Goal: Transaction & Acquisition: Purchase product/service

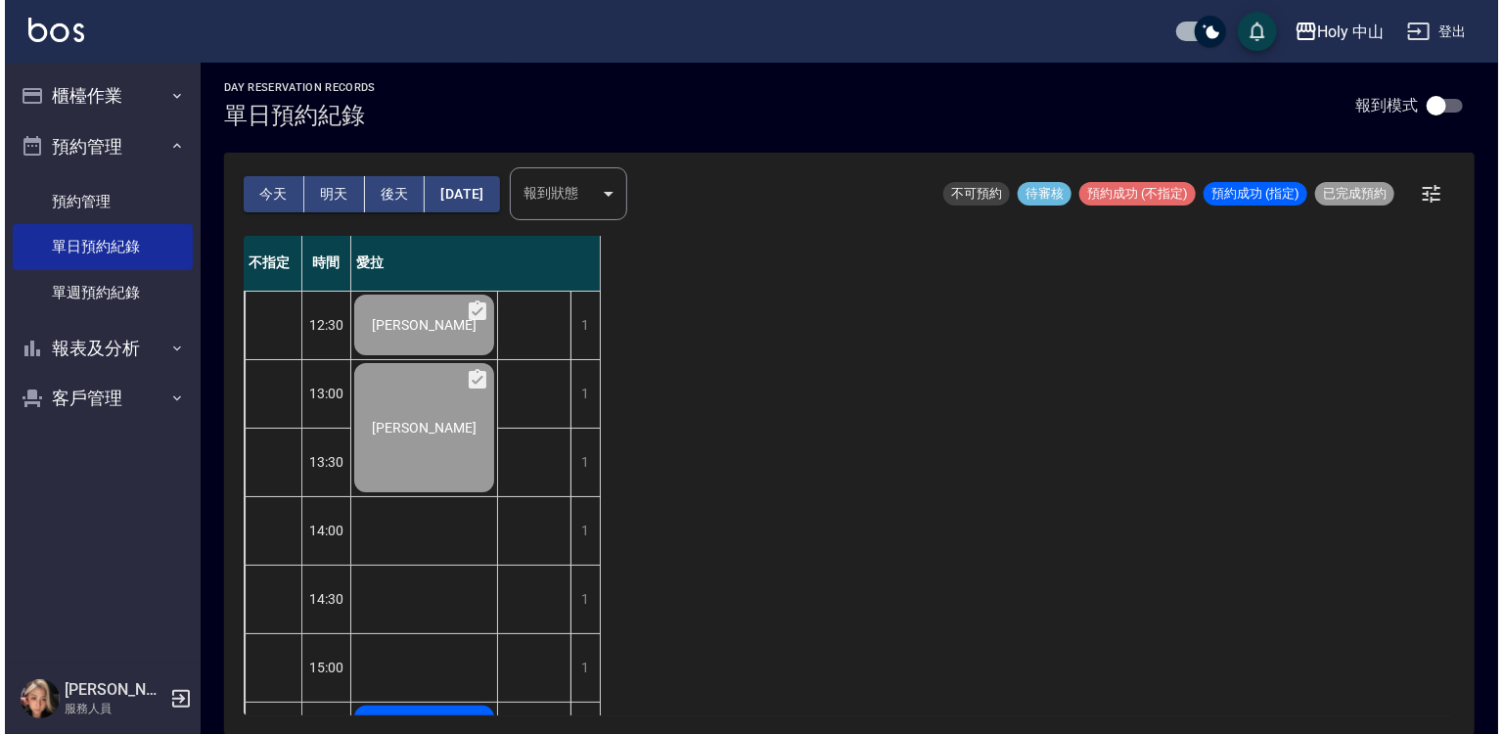
scroll to position [196, 0]
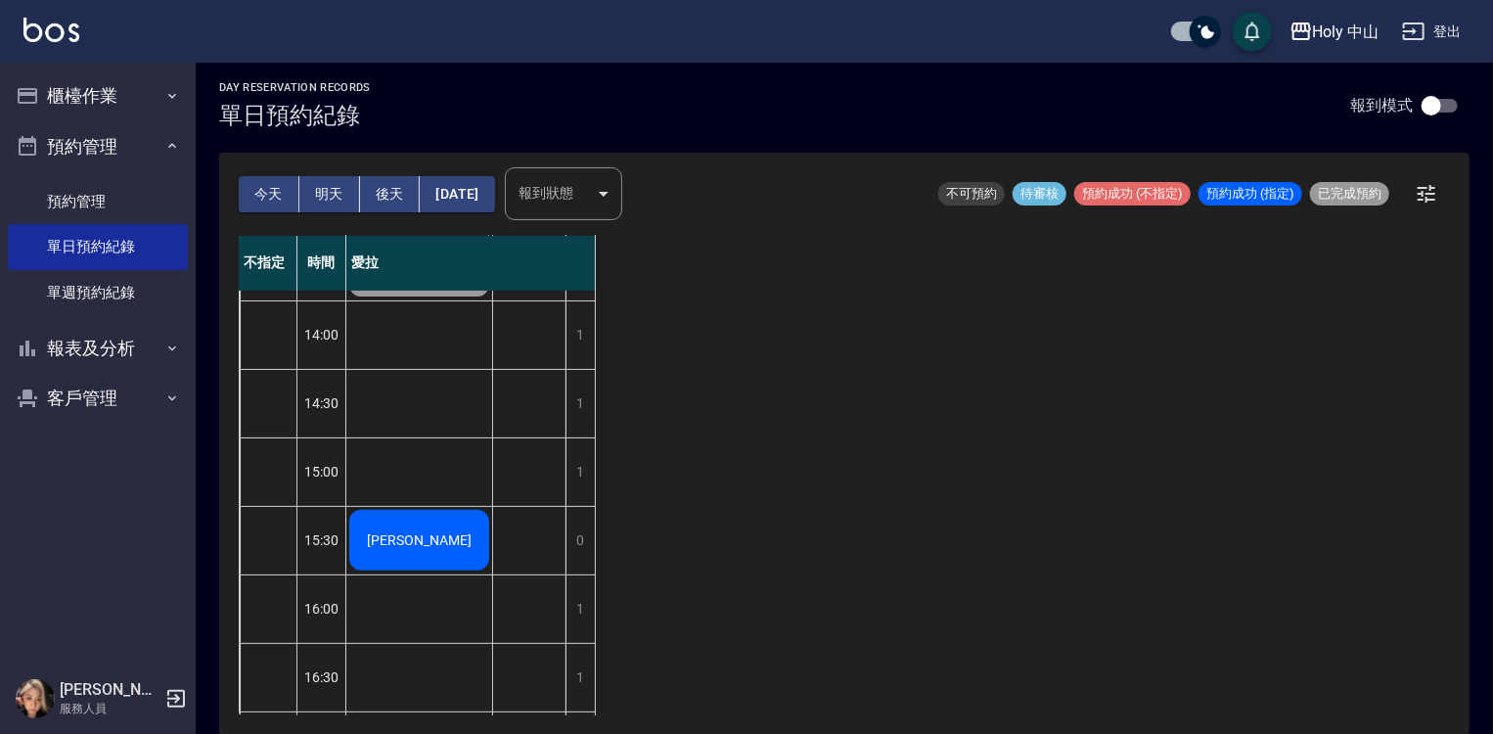
click at [436, 532] on span "[PERSON_NAME]" at bounding box center [419, 540] width 113 height 16
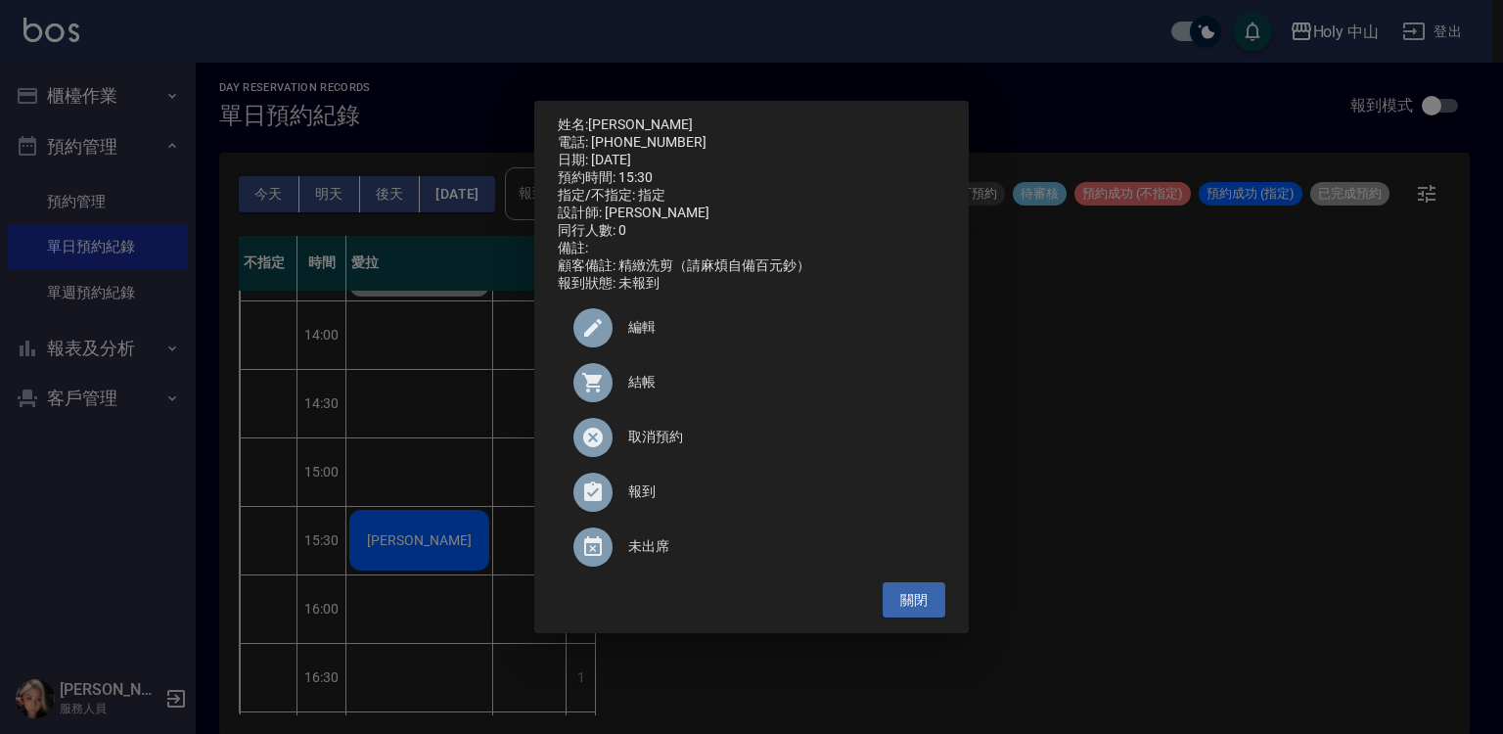
click at [638, 392] on span "結帳" at bounding box center [778, 382] width 301 height 21
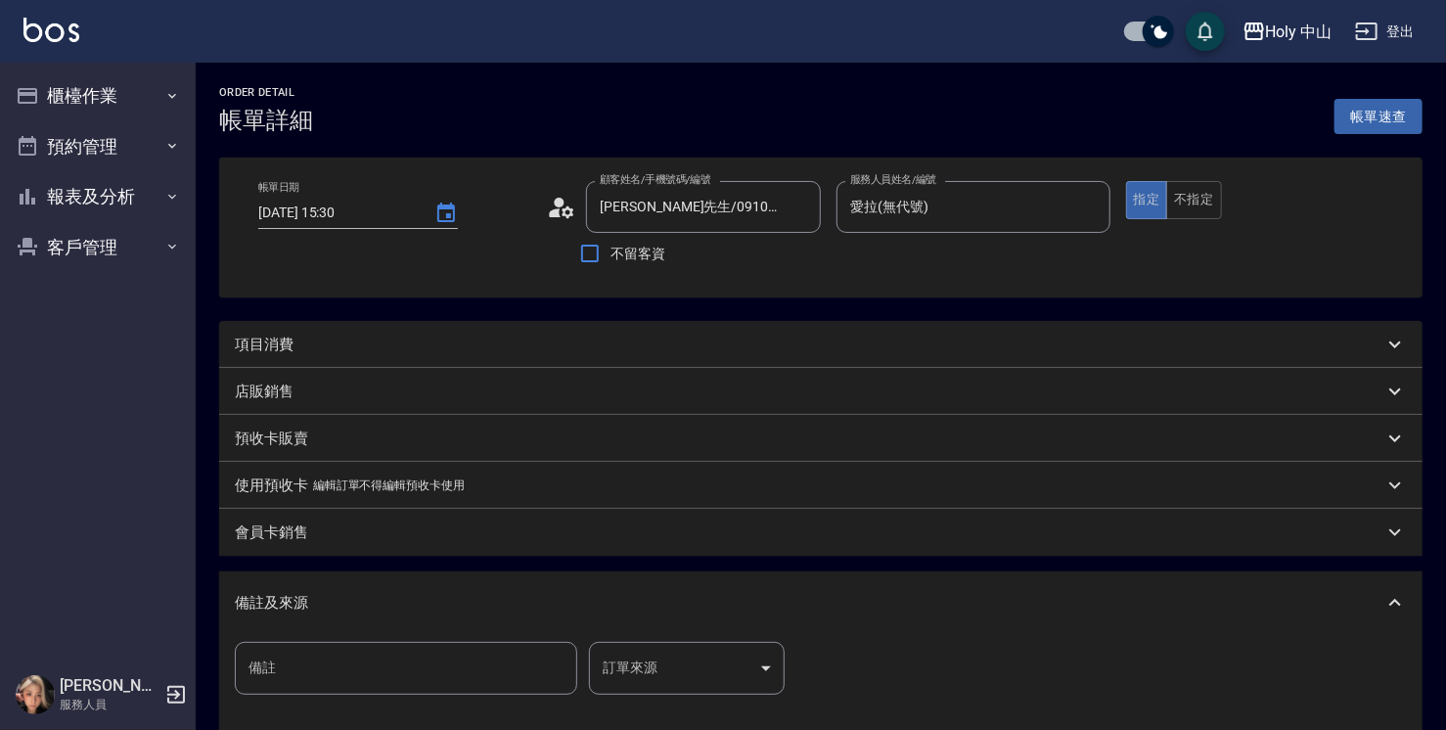
click at [542, 342] on div "項目消費" at bounding box center [809, 345] width 1149 height 21
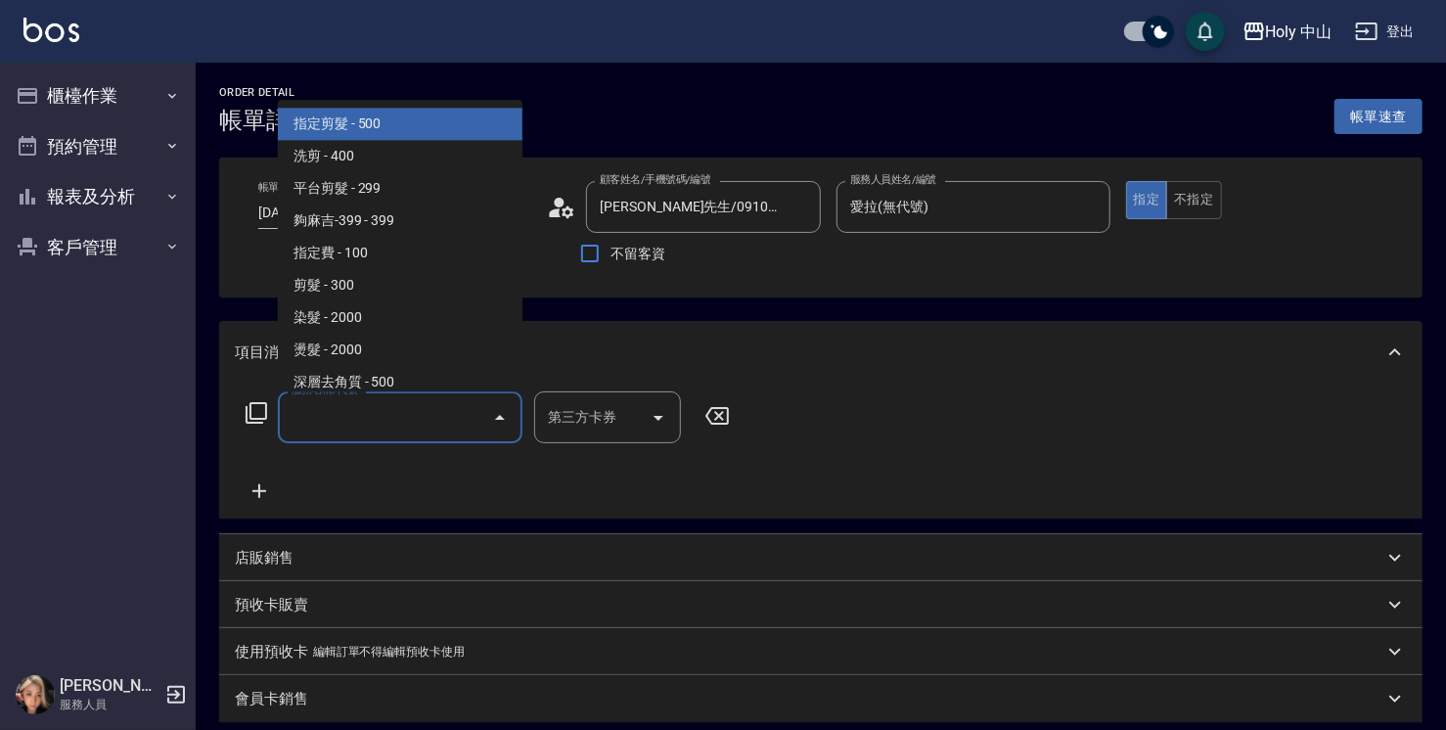
click at [450, 413] on input "服務名稱/代號" at bounding box center [386, 417] width 198 height 34
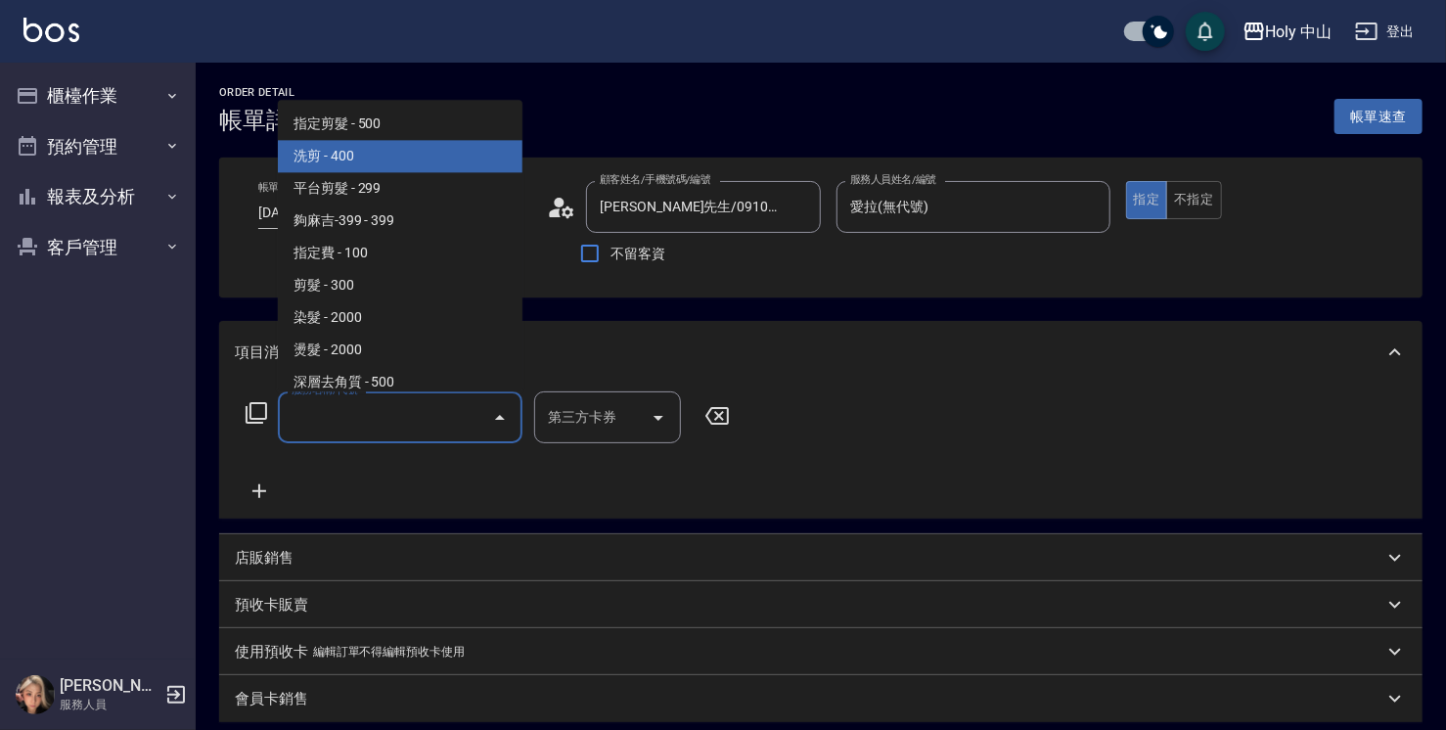
click at [399, 161] on span "洗剪 - 400" at bounding box center [400, 156] width 245 height 32
type input "洗剪(3)"
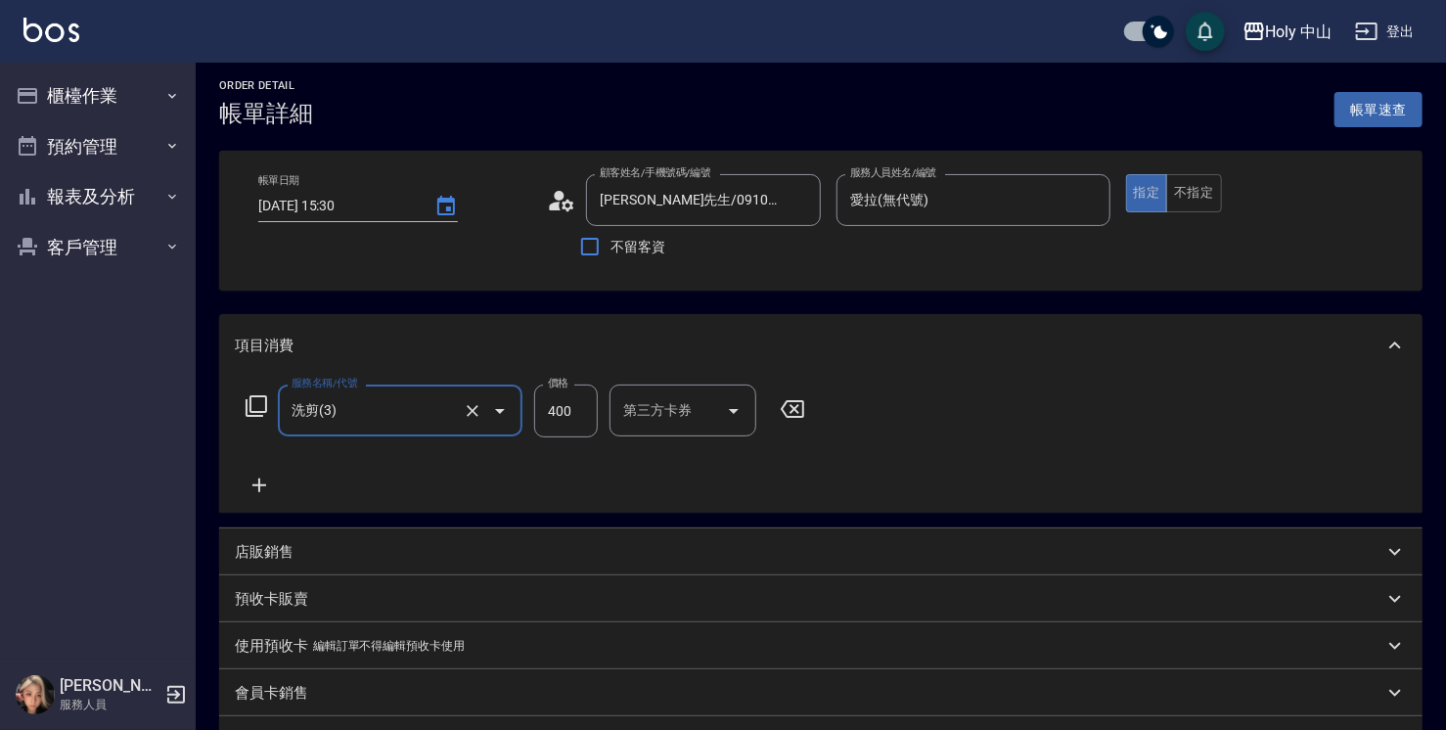
scroll to position [294, 0]
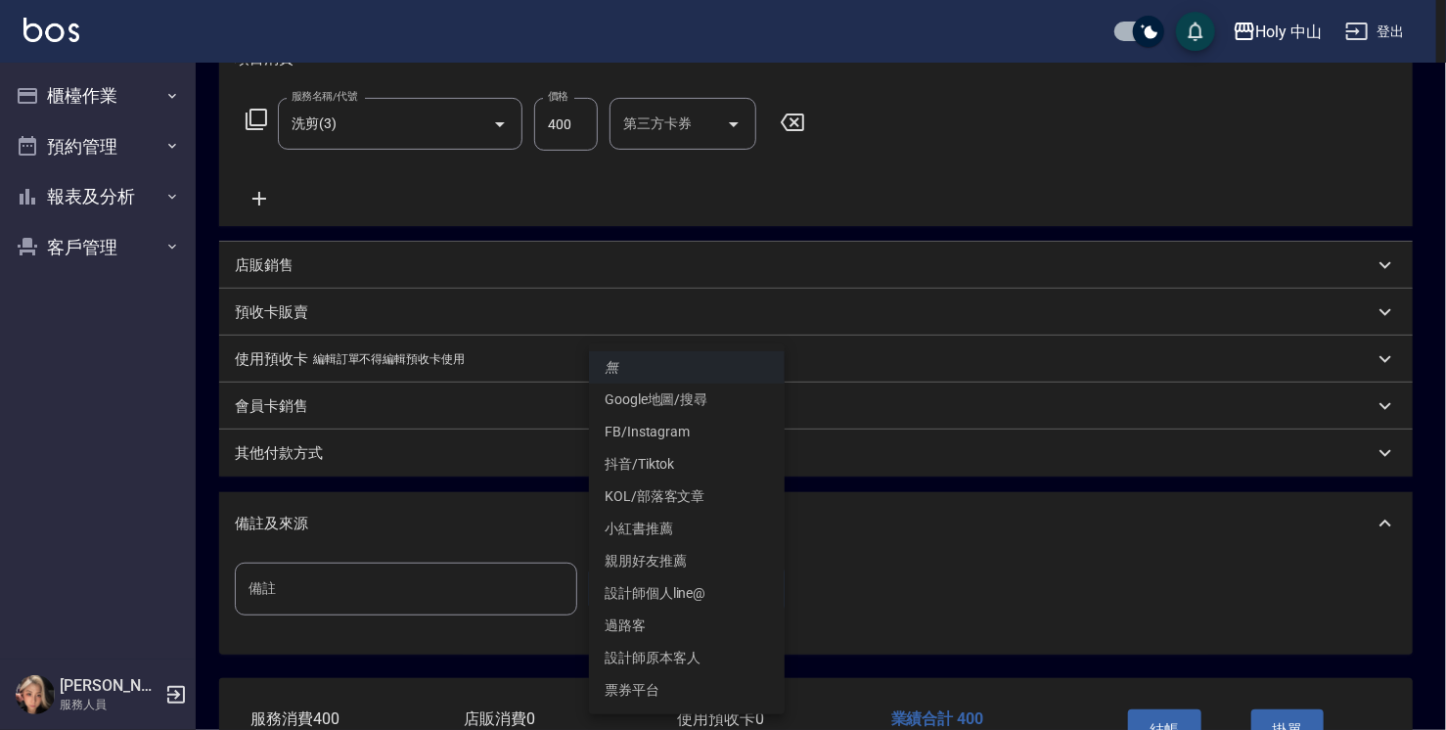
click at [652, 591] on body "Holy 中山 登出 櫃檯作業 打帳單 帳單列表 營業儀表板 現場電腦打卡 預約管理 預約管理 單日預約紀錄 單週預約紀錄 報表及分析 報表目錄 店家日報表 …" at bounding box center [723, 281] width 1446 height 1151
click at [681, 657] on li "設計師原本客人" at bounding box center [687, 658] width 196 height 32
type input "設計師原本客人"
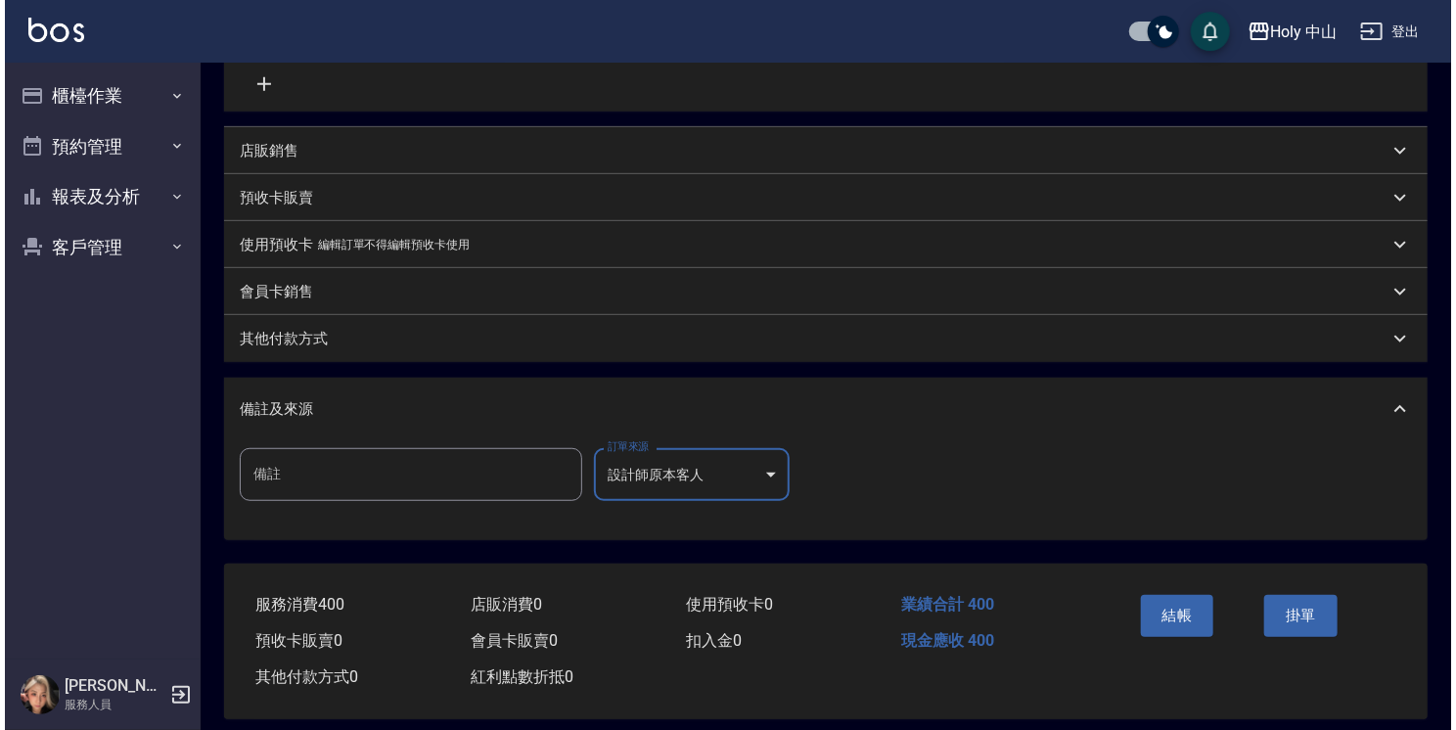
scroll to position [427, 0]
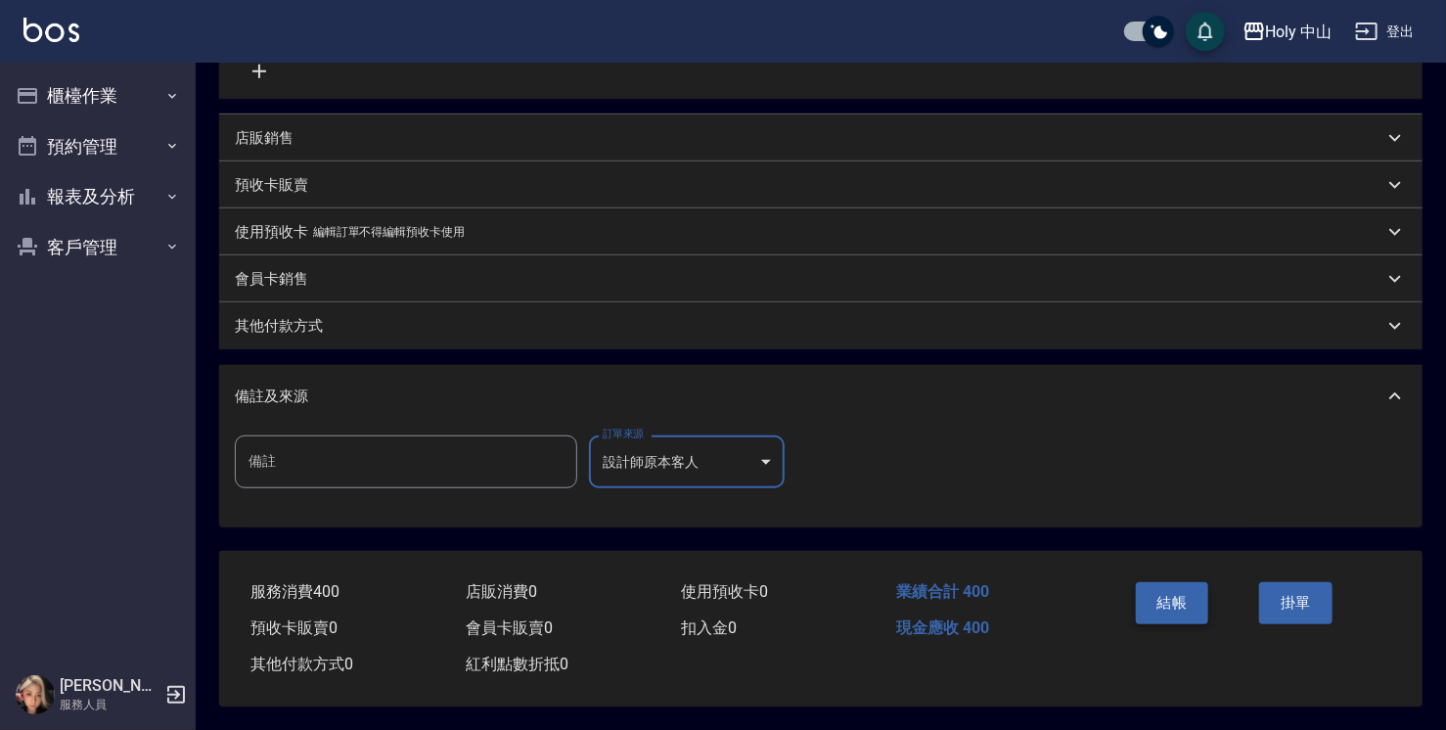
click at [1190, 600] on button "結帳" at bounding box center [1172, 602] width 73 height 41
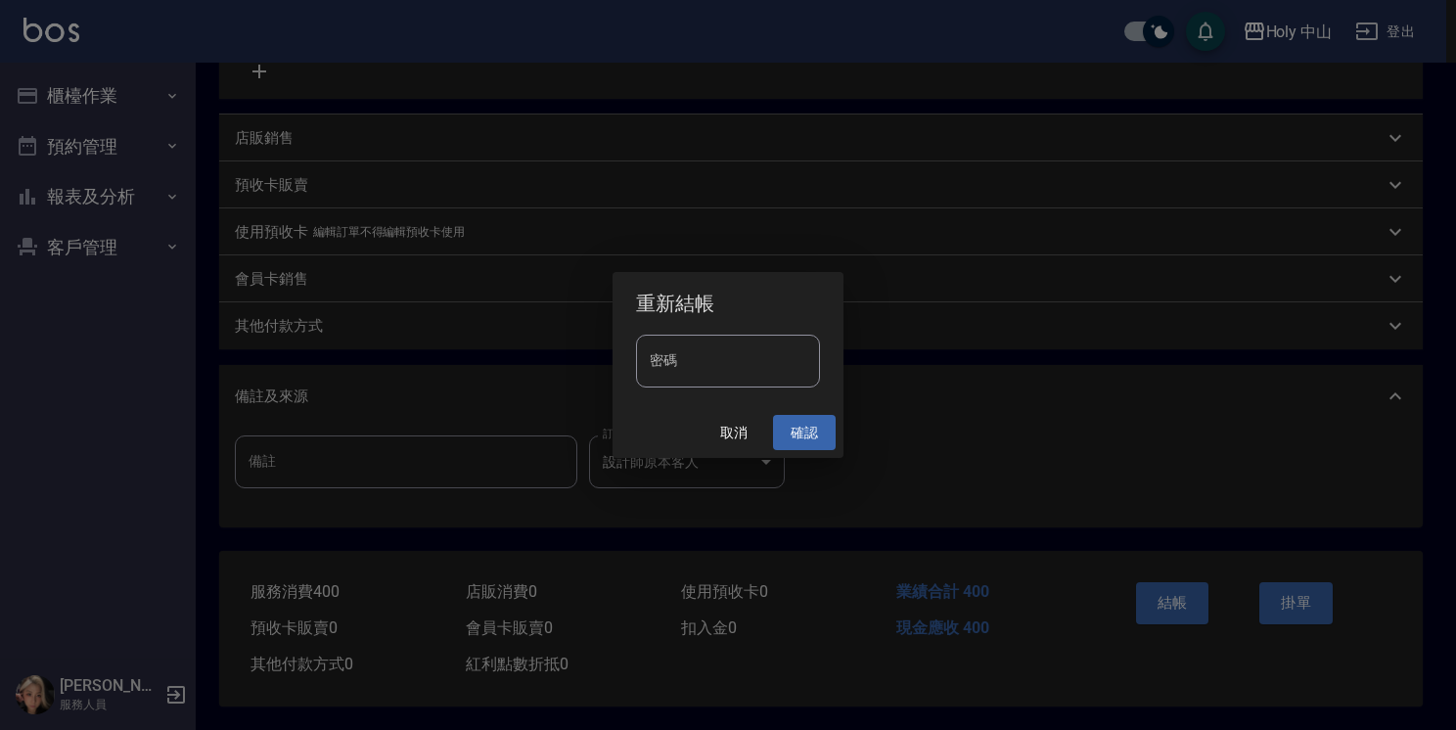
click at [793, 438] on button "確認" at bounding box center [804, 433] width 63 height 36
